Goal: Information Seeking & Learning: Learn about a topic

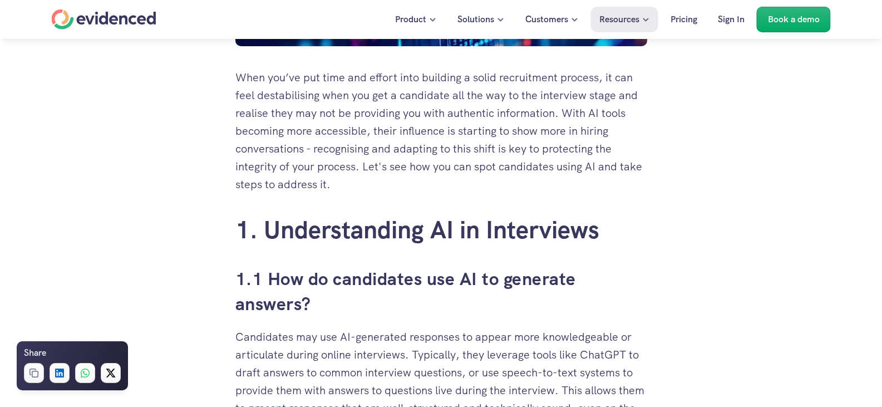
scroll to position [557, 0]
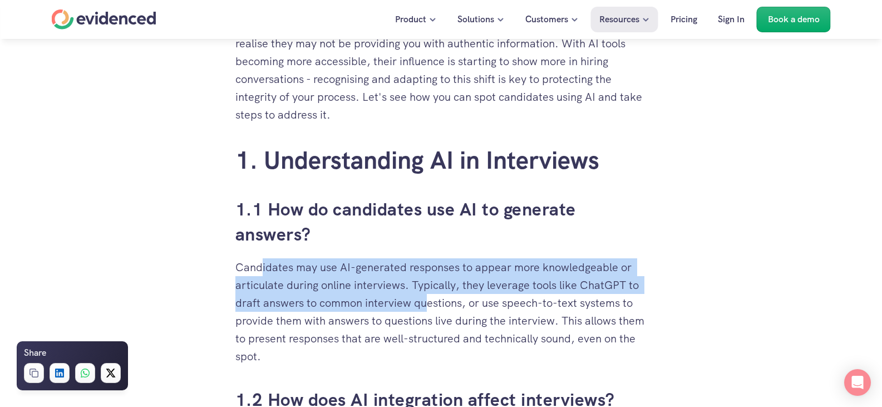
drag, startPoint x: 263, startPoint y: 270, endPoint x: 425, endPoint y: 298, distance: 164.3
click at [425, 298] on p "Candidates may use AI-generated responses to appear more knowledgeable or artic…" at bounding box center [441, 311] width 412 height 107
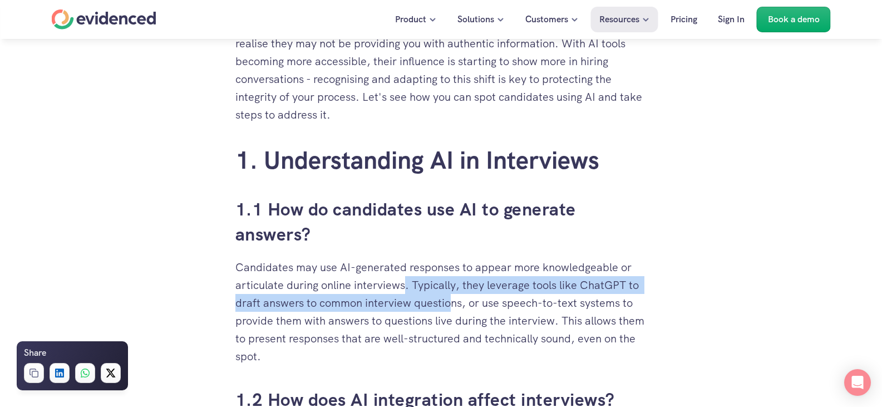
drag, startPoint x: 405, startPoint y: 288, endPoint x: 450, endPoint y: 309, distance: 49.5
click at [450, 309] on p "Candidates may use AI-generated responses to appear more knowledgeable or artic…" at bounding box center [441, 311] width 412 height 107
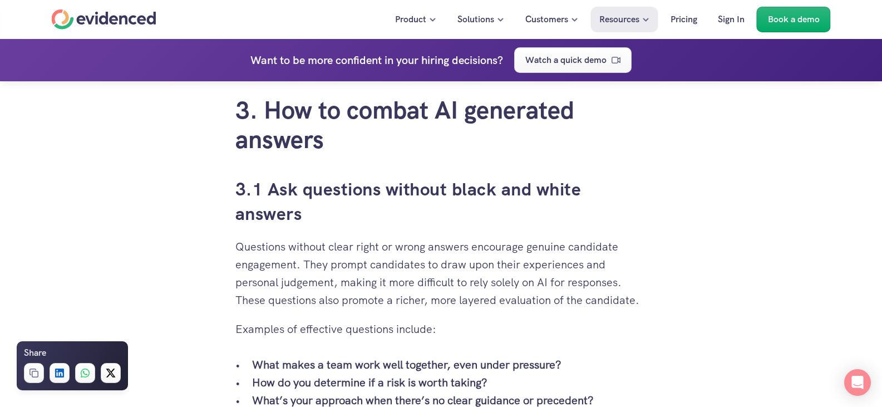
scroll to position [2282, 0]
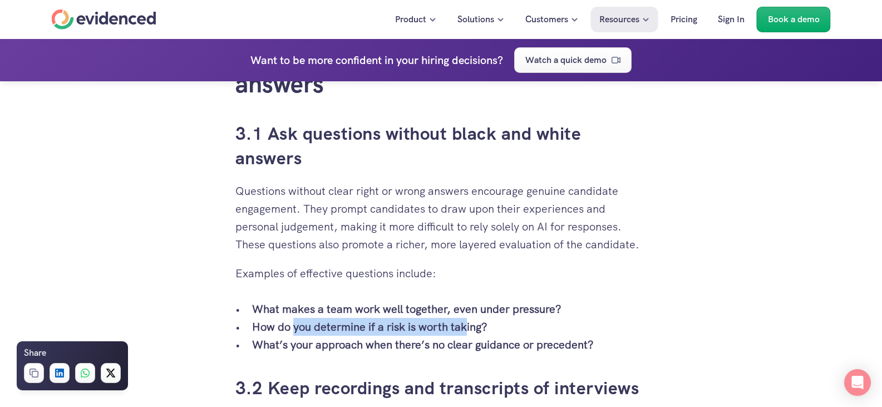
drag, startPoint x: 407, startPoint y: 327, endPoint x: 476, endPoint y: 332, distance: 68.6
click at [475, 332] on p "How do you determine if a risk is worth taking?" at bounding box center [449, 327] width 395 height 18
click at [476, 332] on strong "How do you determine if a risk is worth taking?" at bounding box center [369, 326] width 235 height 14
drag, startPoint x: 415, startPoint y: 328, endPoint x: 157, endPoint y: 319, distance: 258.4
click at [184, 321] on div "When you’ve put time and effort into building a solid recruitment process, it c…" at bounding box center [441, 331] width 882 height 4638
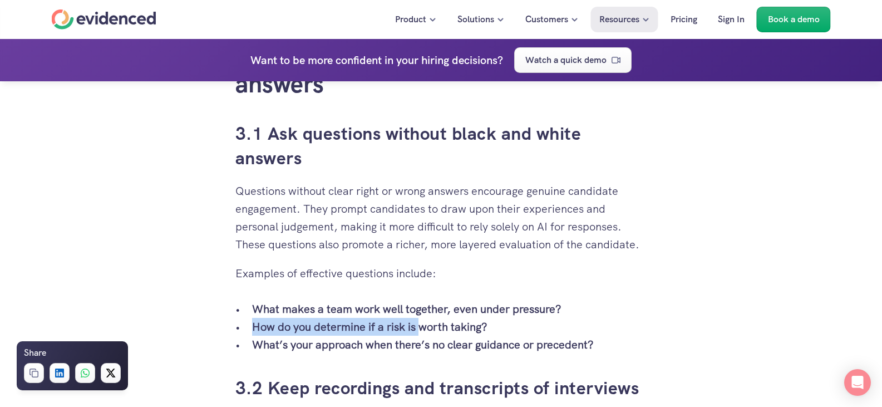
click at [343, 322] on strong "How do you determine if a risk is worth taking?" at bounding box center [369, 326] width 235 height 14
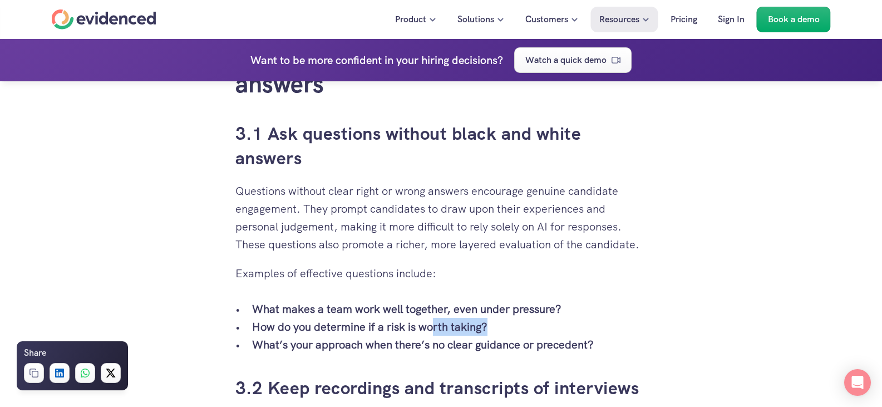
drag, startPoint x: 519, startPoint y: 331, endPoint x: 419, endPoint y: 331, distance: 100.2
click at [420, 331] on p "How do you determine if a risk is worth taking?" at bounding box center [449, 327] width 395 height 18
click at [419, 331] on strong "How do you determine if a risk is worth taking?" at bounding box center [369, 326] width 235 height 14
drag, startPoint x: 255, startPoint y: 336, endPoint x: 413, endPoint y: 347, distance: 157.9
click at [346, 347] on p "What’s your approach when there’s no clear guidance or precedent?" at bounding box center [449, 345] width 395 height 18
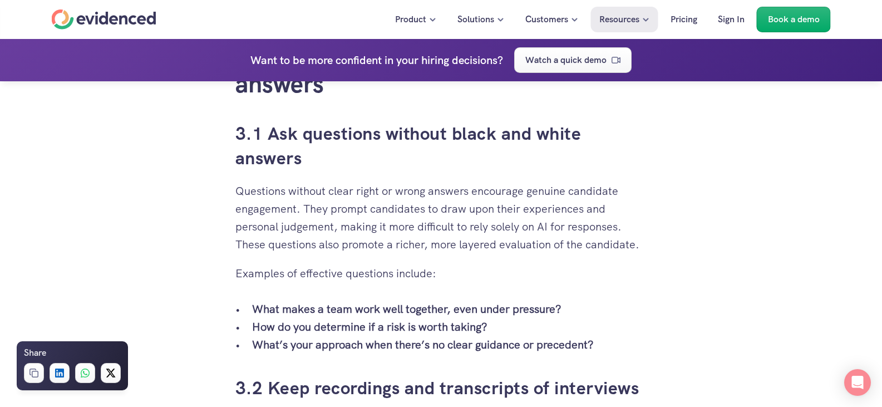
click at [427, 346] on strong "What’s your approach when there’s no clear guidance or precedent?" at bounding box center [423, 344] width 342 height 14
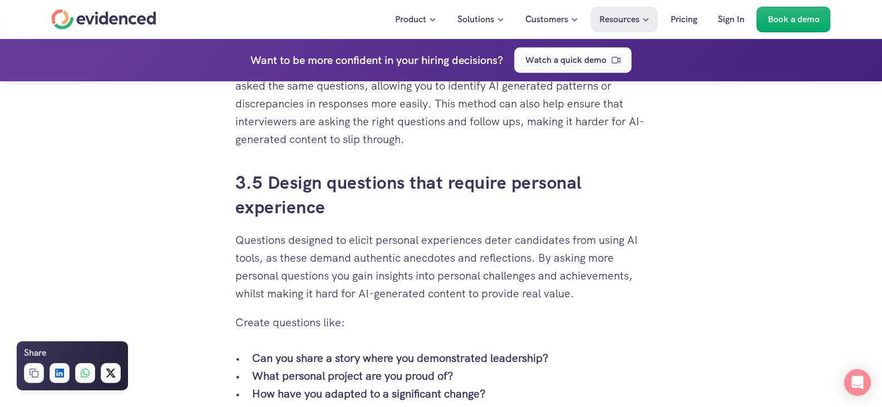
scroll to position [3061, 0]
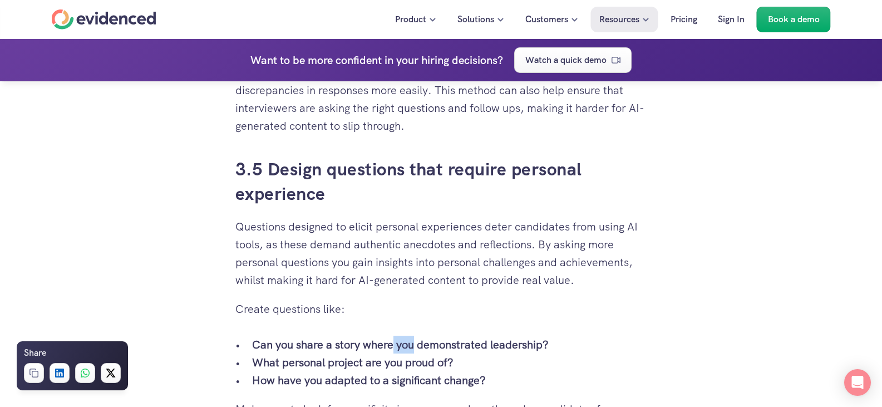
drag, startPoint x: 443, startPoint y: 347, endPoint x: 455, endPoint y: 347, distance: 12.2
click at [455, 347] on strong "Can you share a story where you demonstrated leadership?" at bounding box center [400, 344] width 297 height 14
click at [478, 345] on strong "Can you share a story where you demonstrated leadership?" at bounding box center [400, 344] width 297 height 14
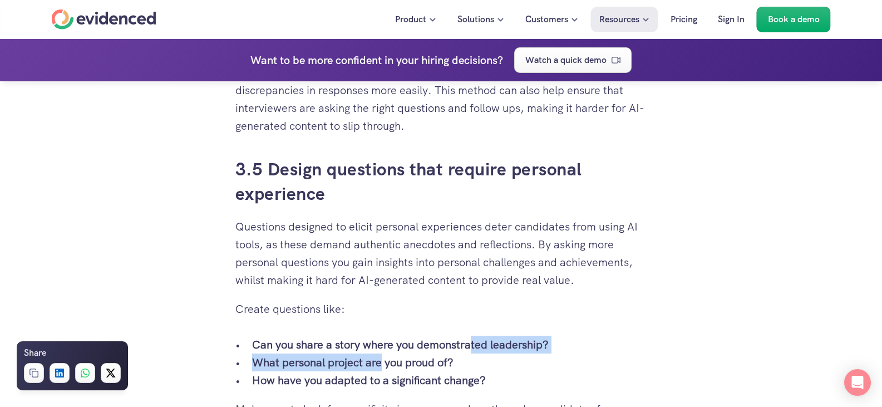
drag, startPoint x: 381, startPoint y: 359, endPoint x: 363, endPoint y: 360, distance: 17.8
click at [364, 360] on ul "Can you share a story where you demonstrated leadership? What personal project …" at bounding box center [441, 362] width 412 height 53
click at [363, 361] on strong "What personal project are you proud of?" at bounding box center [352, 362] width 201 height 14
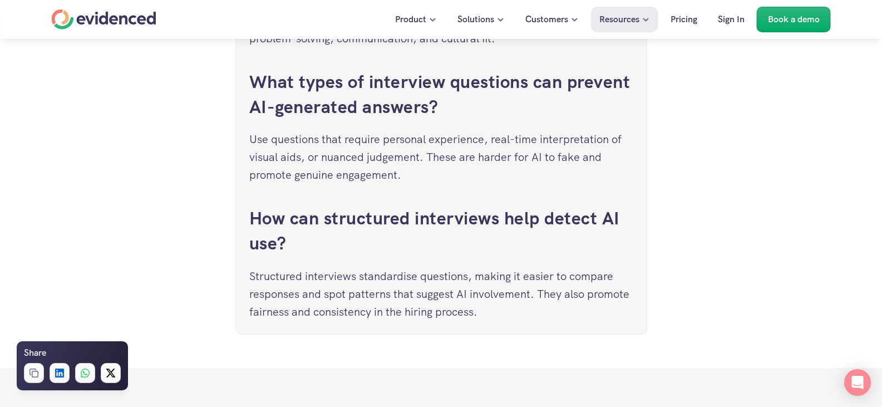
scroll to position [4843, 0]
